Goal: Task Accomplishment & Management: Use online tool/utility

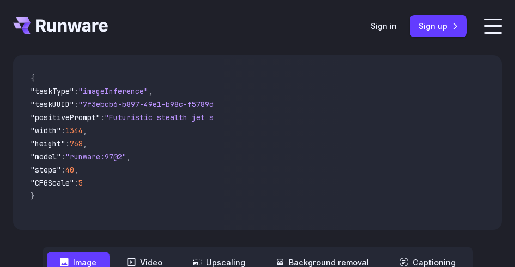
scroll to position [599, 0]
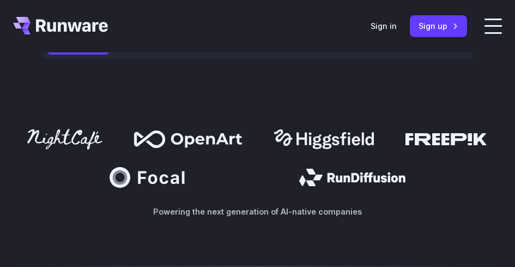
click at [88, 29] on nav "**********" at bounding box center [258, 44] width 431 height 30
click at [88, 33] on button "Image" at bounding box center [78, 43] width 63 height 21
click at [141, 33] on button "Video" at bounding box center [145, 43] width 62 height 21
click at [101, 33] on button "Image" at bounding box center [78, 43] width 63 height 21
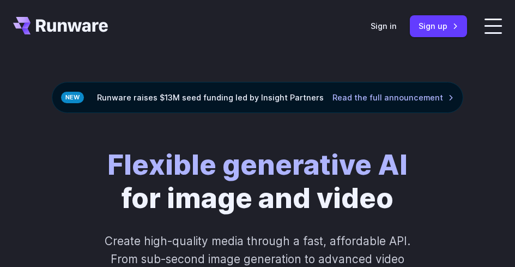
scroll to position [0, 0]
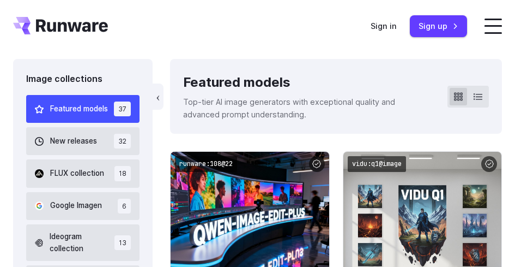
scroll to position [381, 0]
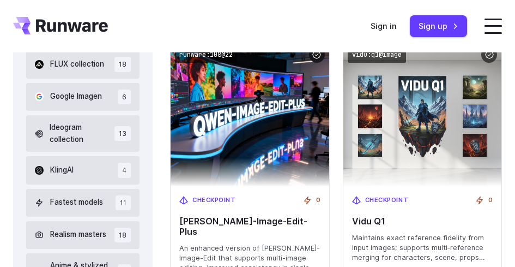
click at [82, 38] on span "New releases" at bounding box center [73, 32] width 47 height 12
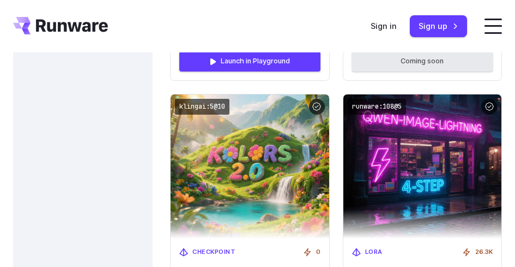
scroll to position [1415, 0]
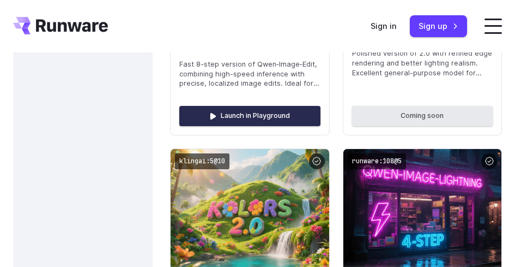
click at [275, 114] on link "Launch in Playground" at bounding box center [249, 116] width 141 height 20
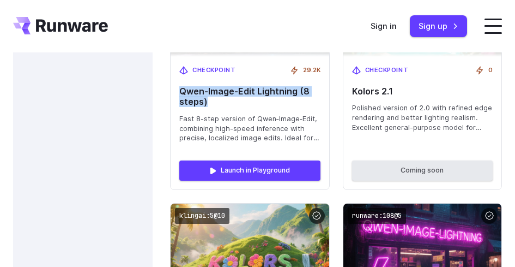
drag, startPoint x: 216, startPoint y: 101, endPoint x: 182, endPoint y: 87, distance: 36.6
click at [182, 87] on span "Qwen‑Image‑Edit Lightning (8 steps)" at bounding box center [249, 96] width 141 height 21
copy span "Qwen‑Image‑Edit Lightning (8 steps)"
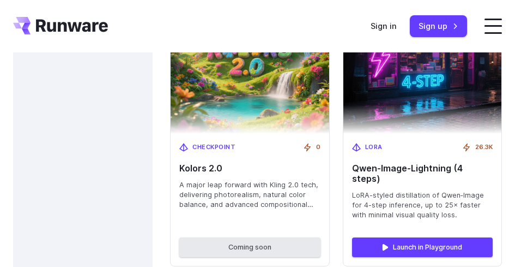
scroll to position [1579, 0]
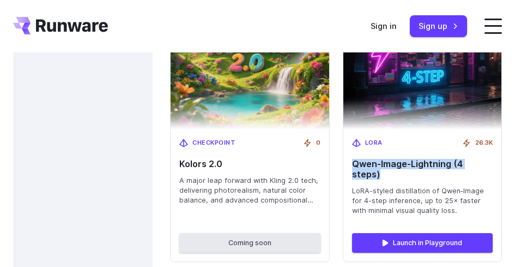
drag, startPoint x: 493, startPoint y: 160, endPoint x: 352, endPoint y: 163, distance: 141.7
click at [352, 163] on div "LoRA 26.3K Qwen‑Image-Lightning (4 steps) LoRA-styled distillation of Qwen‑Imag…" at bounding box center [422, 176] width 159 height 95
copy span "Qwen‑Image-Lightning (4 steps)"
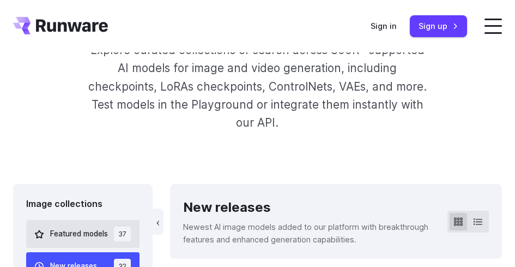
scroll to position [0, 0]
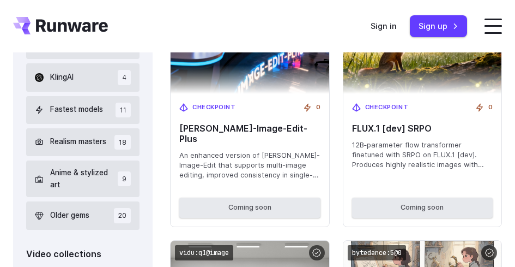
click at [59, 116] on span "Fastest models" at bounding box center [76, 110] width 53 height 12
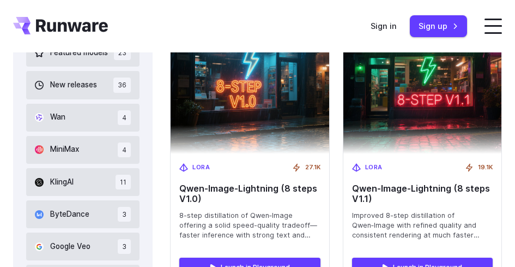
scroll to position [702, 0]
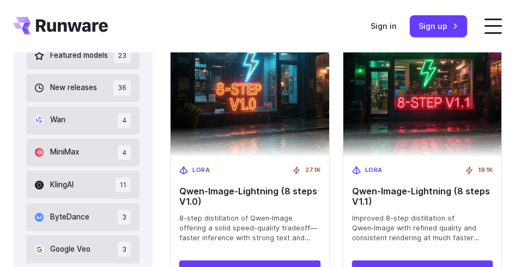
click at [56, 123] on span "Wan" at bounding box center [57, 120] width 15 height 12
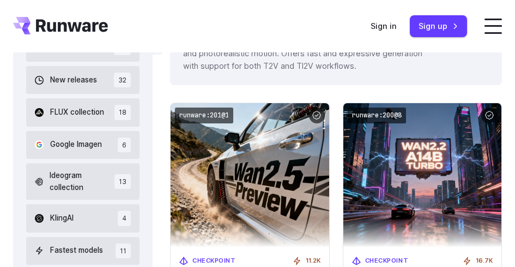
scroll to position [334, 0]
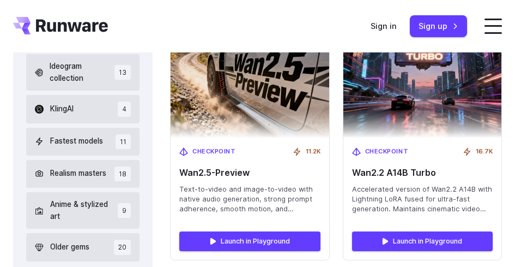
click at [77, 147] on span "Fastest models" at bounding box center [76, 141] width 53 height 12
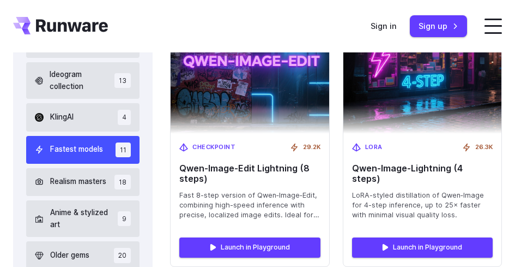
scroll to position [489, 0]
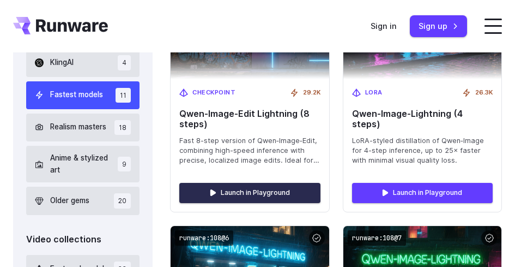
click at [250, 197] on link "Launch in Playground" at bounding box center [249, 193] width 141 height 20
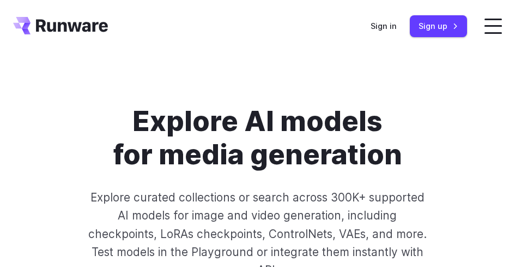
scroll to position [0, 0]
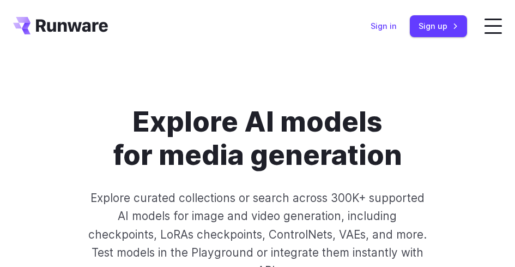
click at [397, 32] on link "Sign in" at bounding box center [384, 26] width 26 height 13
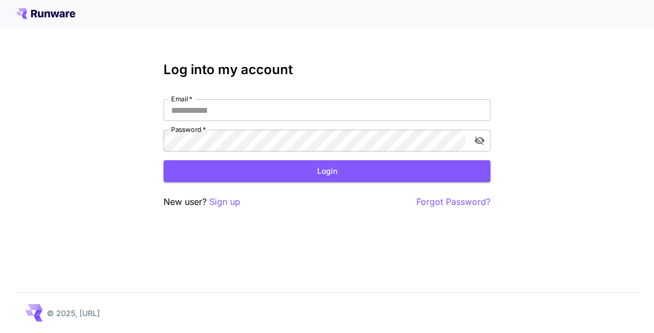
type input "********"
click at [304, 173] on button "Login" at bounding box center [326, 171] width 327 height 22
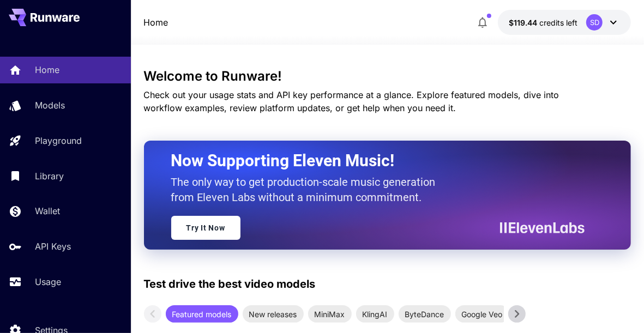
scroll to position [47, 0]
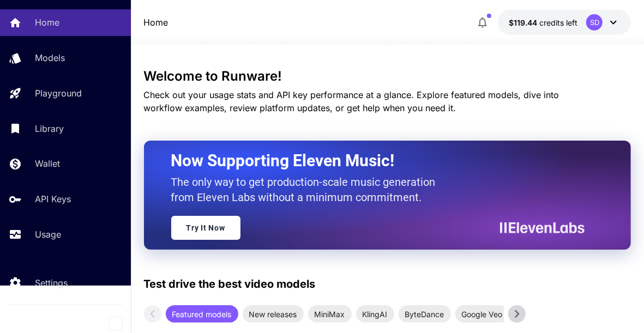
click at [45, 228] on p "Usage" at bounding box center [48, 234] width 26 height 13
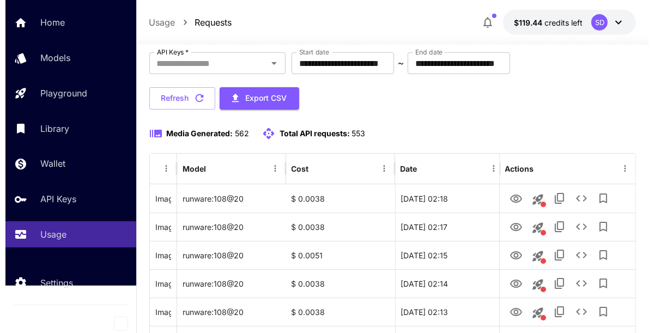
scroll to position [136, 0]
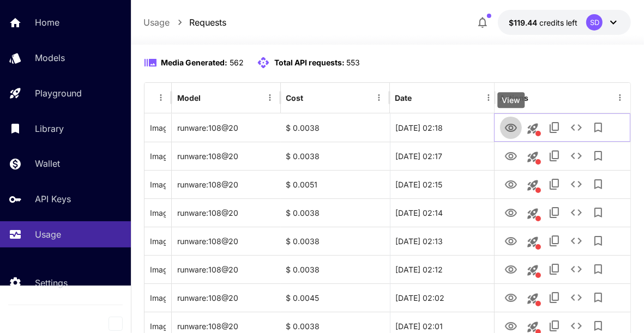
click at [510, 129] on icon "View" at bounding box center [511, 128] width 12 height 8
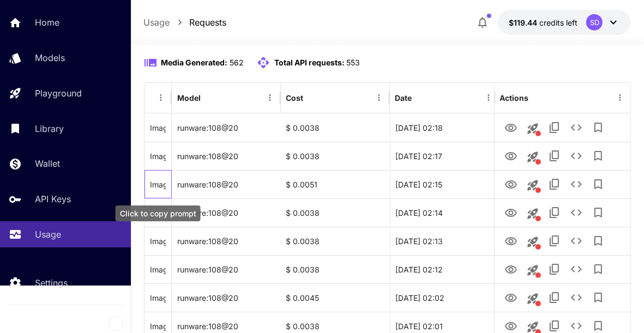
click at [161, 185] on div "Image Inference (Make her topless (no upper clothing) with a chain around her n…" at bounding box center [158, 185] width 16 height 28
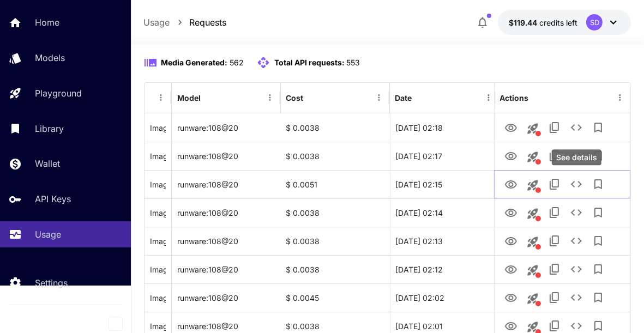
click at [577, 190] on button "See details" at bounding box center [576, 184] width 22 height 22
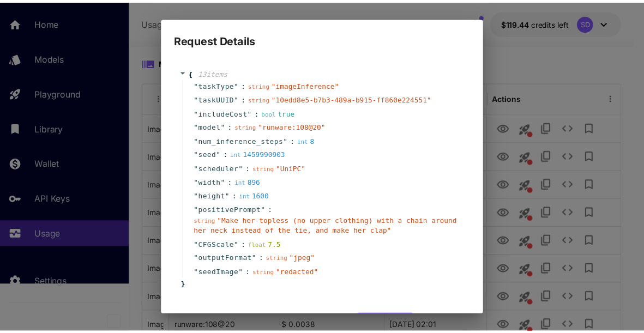
scroll to position [40, 0]
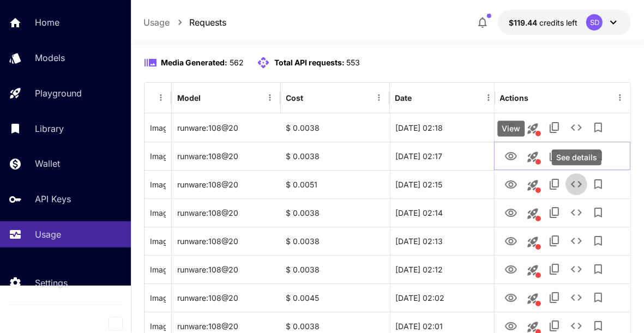
click at [511, 163] on button "View" at bounding box center [511, 155] width 22 height 22
click at [510, 153] on icon "View" at bounding box center [511, 156] width 12 height 8
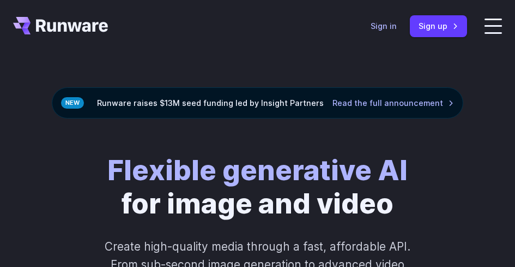
click at [397, 31] on link "Sign in" at bounding box center [384, 26] width 26 height 13
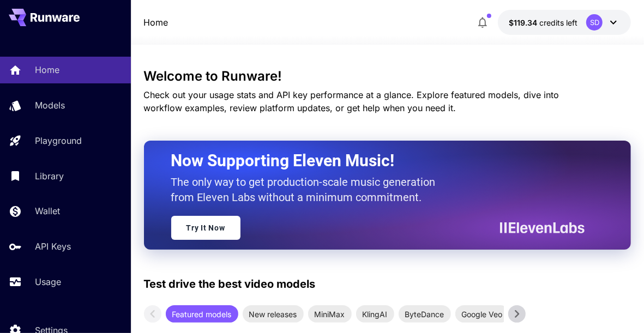
scroll to position [47, 0]
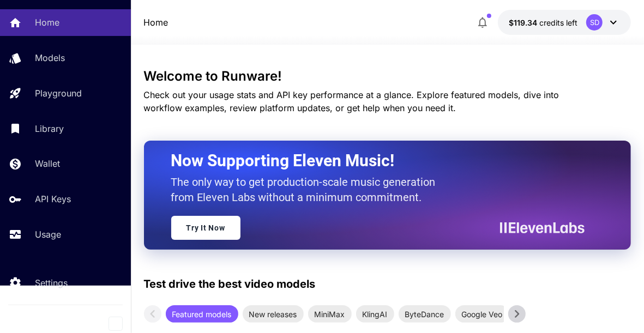
click at [40, 229] on p "Usage" at bounding box center [48, 234] width 26 height 13
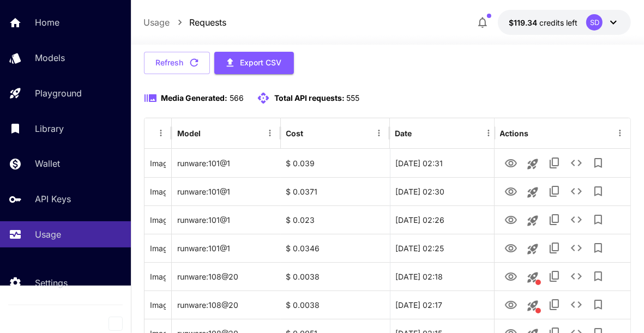
scroll to position [112, 0]
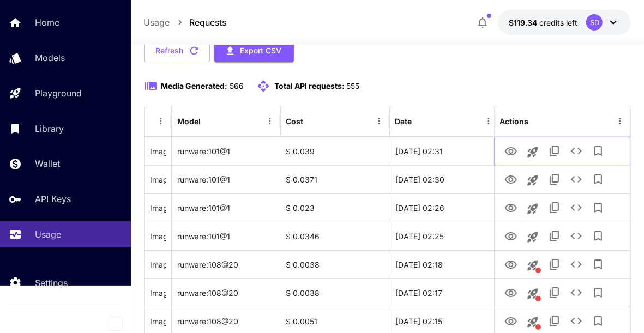
click at [511, 154] on icon "View" at bounding box center [511, 151] width 12 height 8
